Goal: Browse casually: Explore the website without a specific task or goal

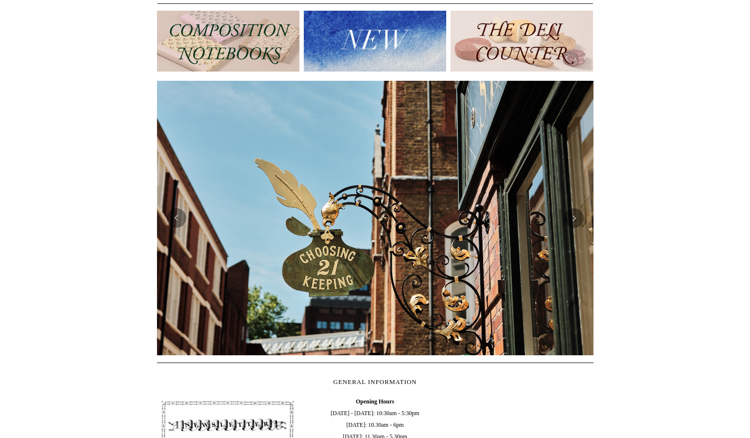
scroll to position [114, 0]
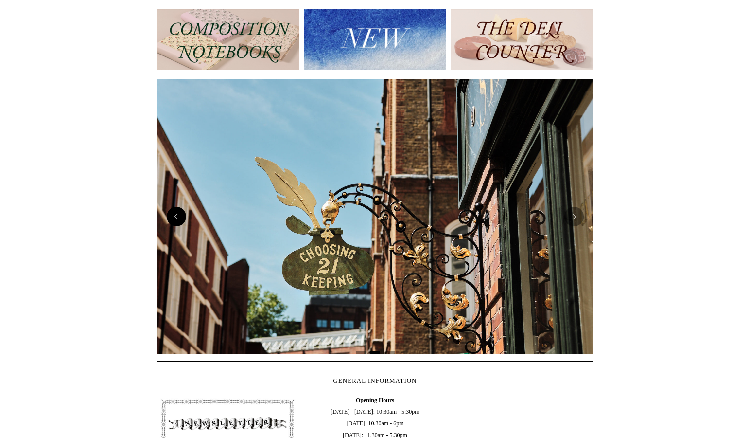
click at [179, 216] on button "Previous" at bounding box center [176, 216] width 19 height 19
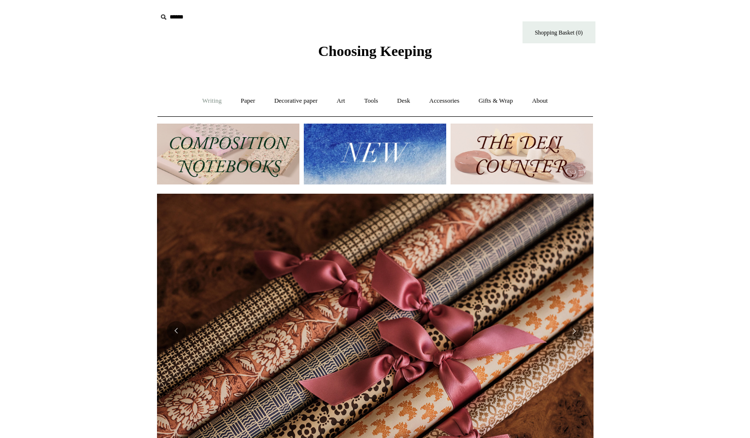
scroll to position [0, 873]
click at [207, 103] on link "Writing +" at bounding box center [211, 101] width 37 height 26
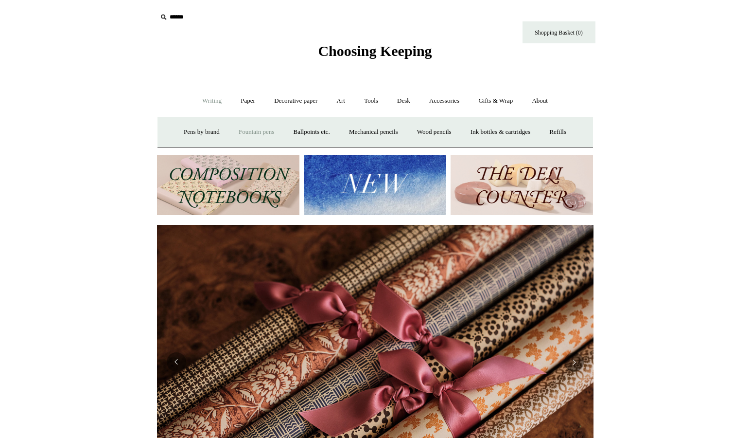
click at [242, 130] on link "Fountain pens +" at bounding box center [256, 132] width 53 height 26
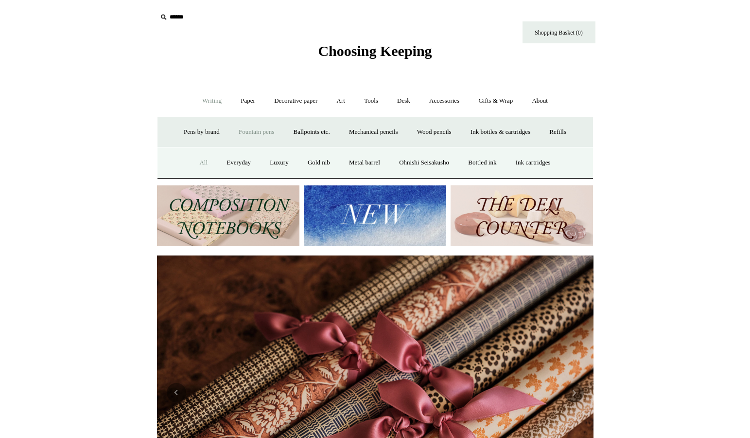
click at [193, 163] on link "All" at bounding box center [204, 163] width 26 height 26
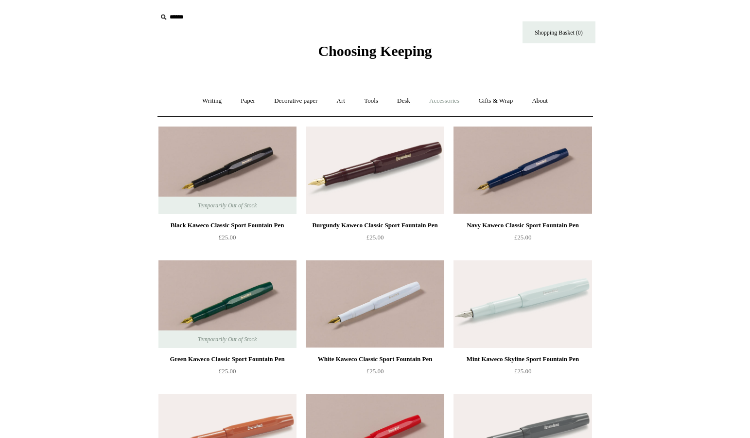
click at [440, 99] on link "Accessories +" at bounding box center [445, 101] width 48 height 26
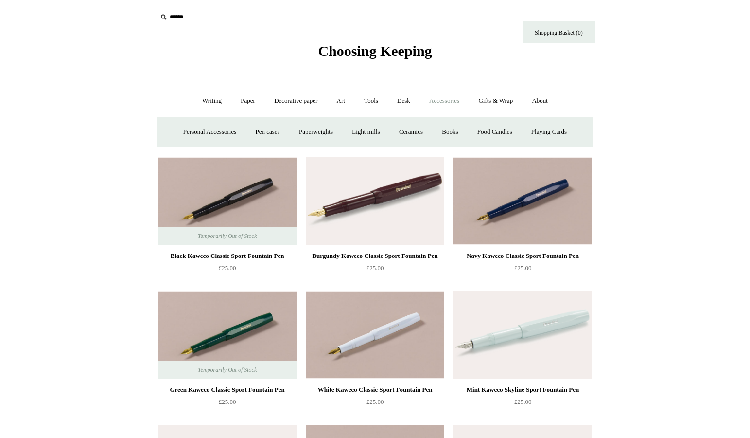
click at [382, 53] on span "Choosing Keeping" at bounding box center [375, 51] width 114 height 16
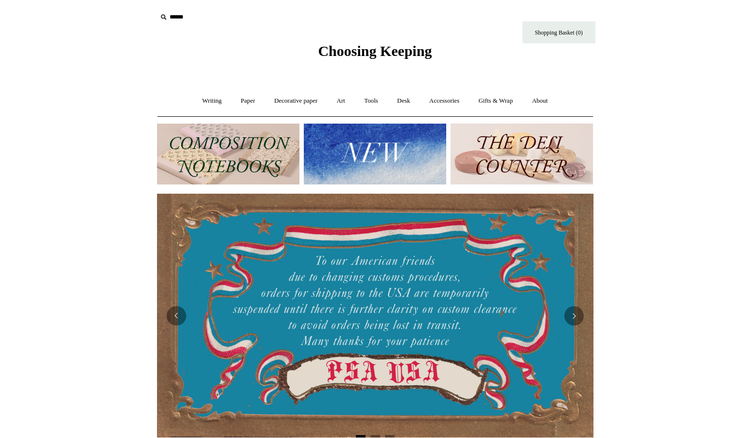
click at [387, 152] on img at bounding box center [375, 153] width 142 height 61
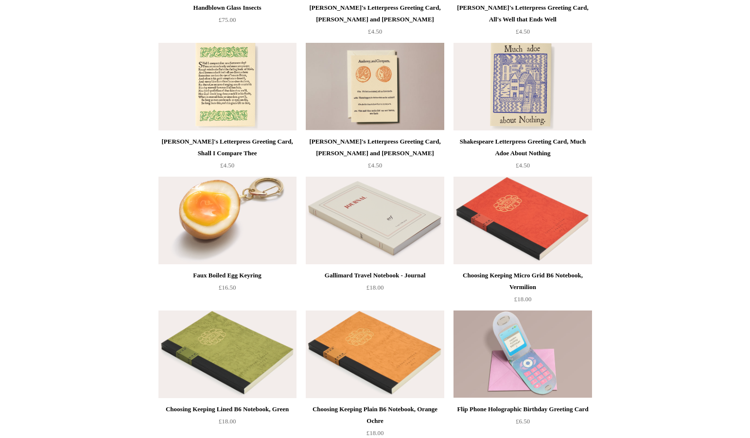
scroll to position [2001, 0]
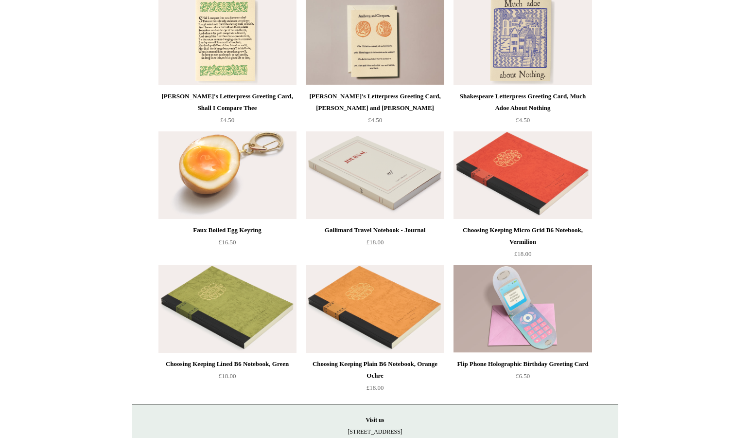
click at [393, 159] on img at bounding box center [375, 175] width 138 height 88
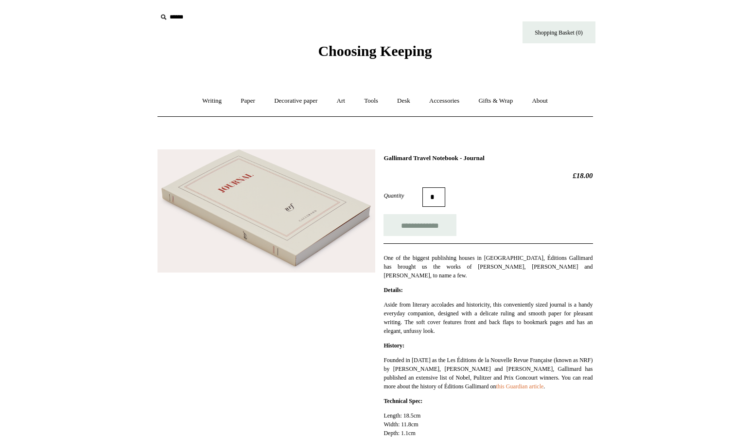
click at [294, 242] on img at bounding box center [267, 210] width 218 height 123
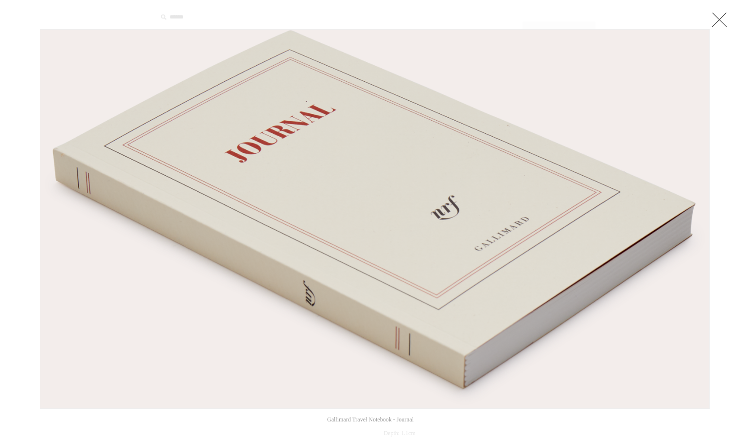
click at [378, 265] on img at bounding box center [374, 219] width 669 height 378
click at [730, 316] on div at bounding box center [375, 418] width 750 height 836
